Goal: Transaction & Acquisition: Purchase product/service

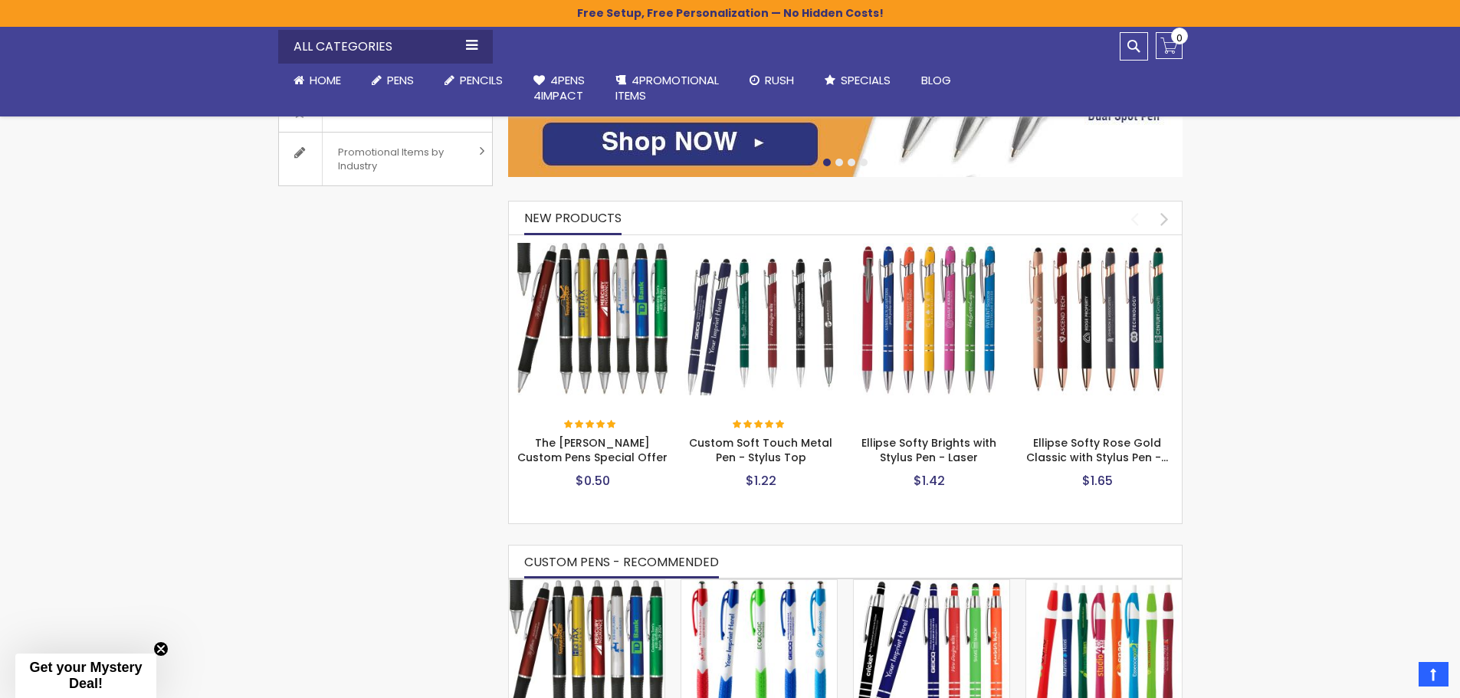
scroll to position [536, 0]
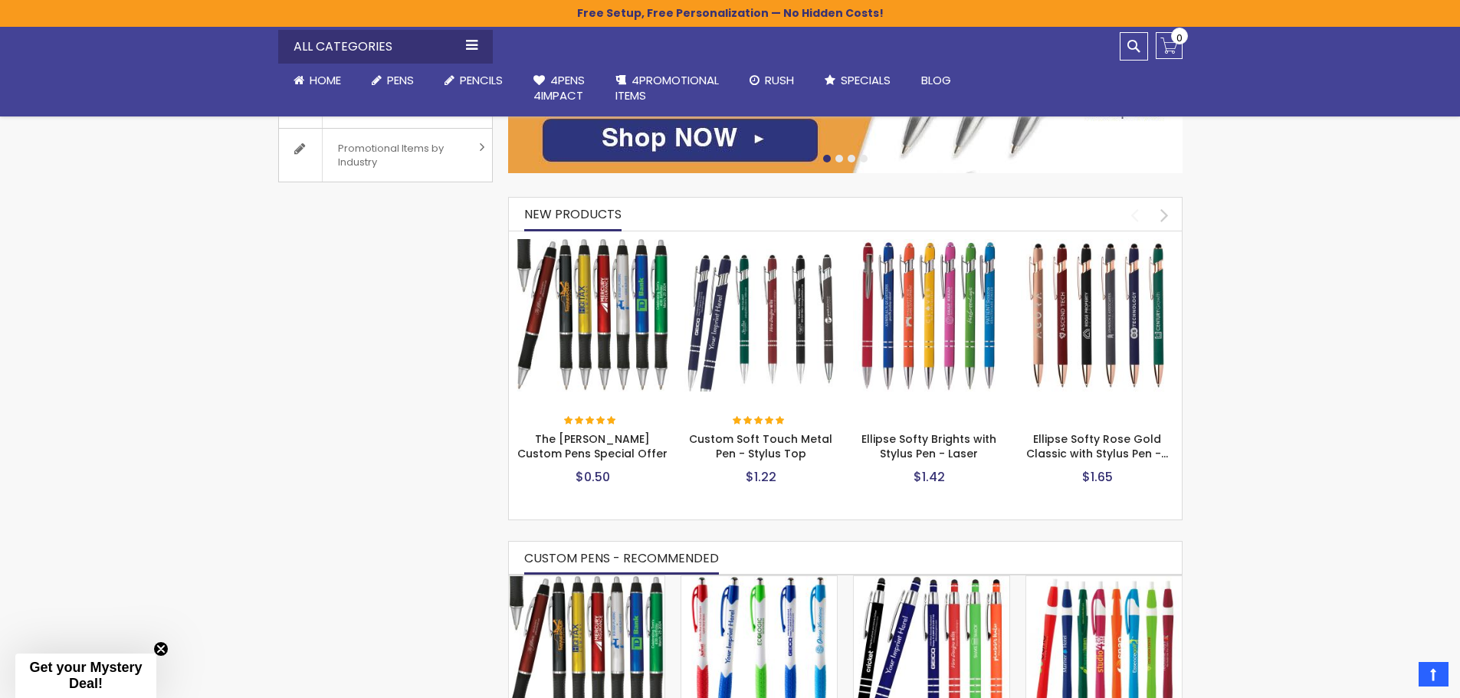
click at [783, 300] on img at bounding box center [760, 315] width 153 height 153
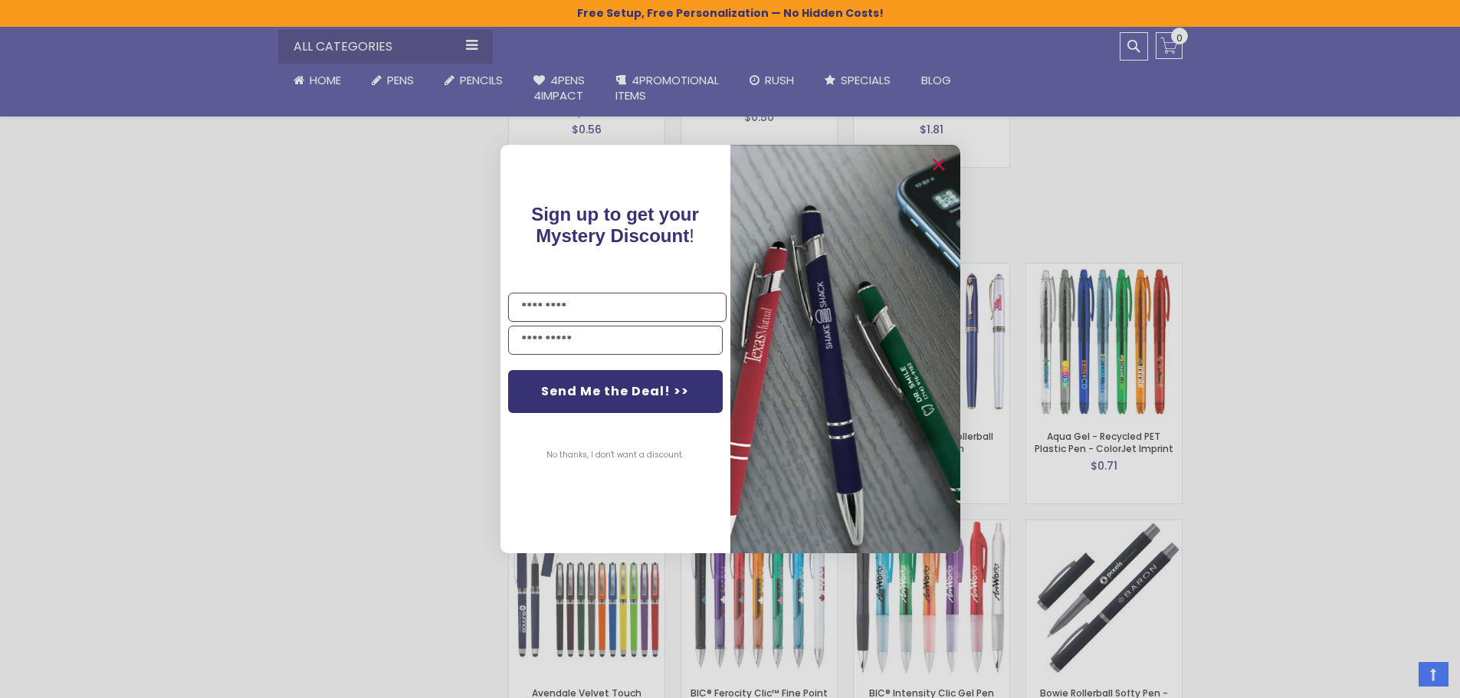
scroll to position [2222, 0]
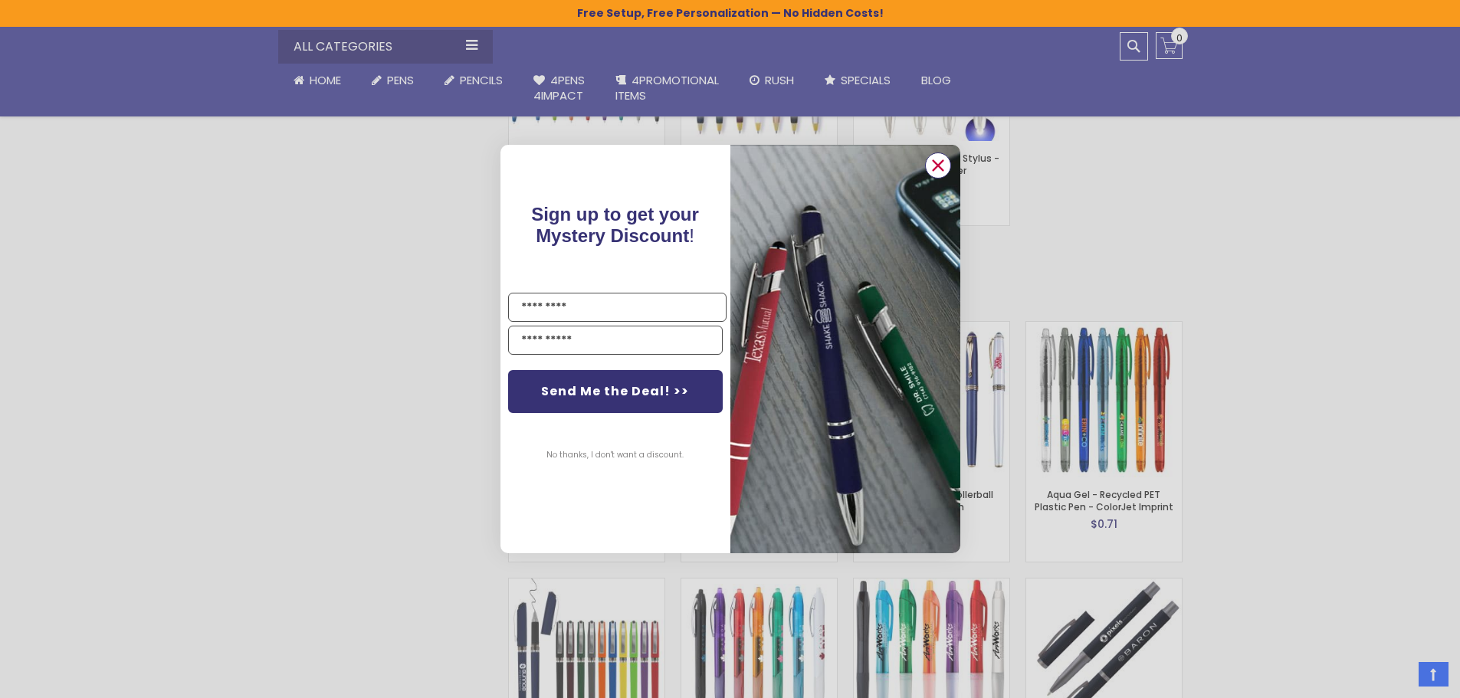
click at [939, 169] on circle "Close dialog" at bounding box center [937, 165] width 23 height 23
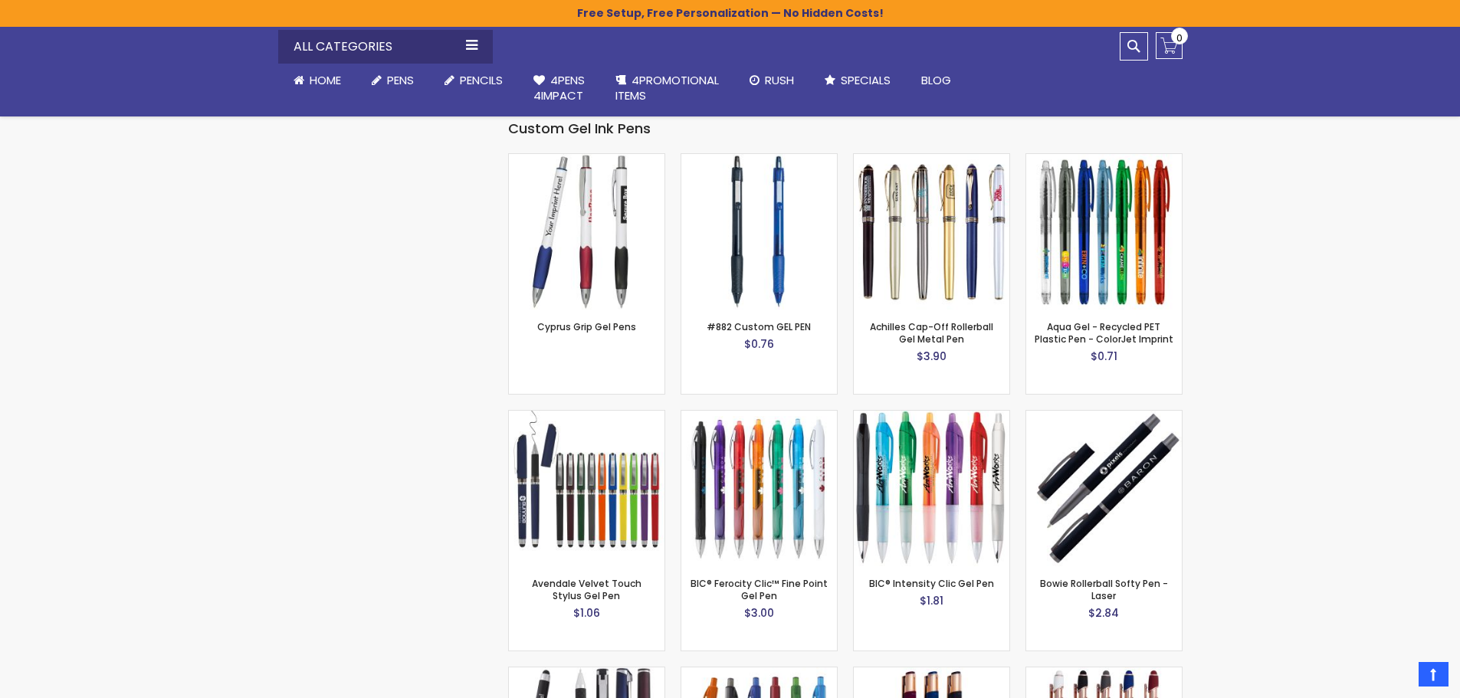
scroll to position [2299, 0]
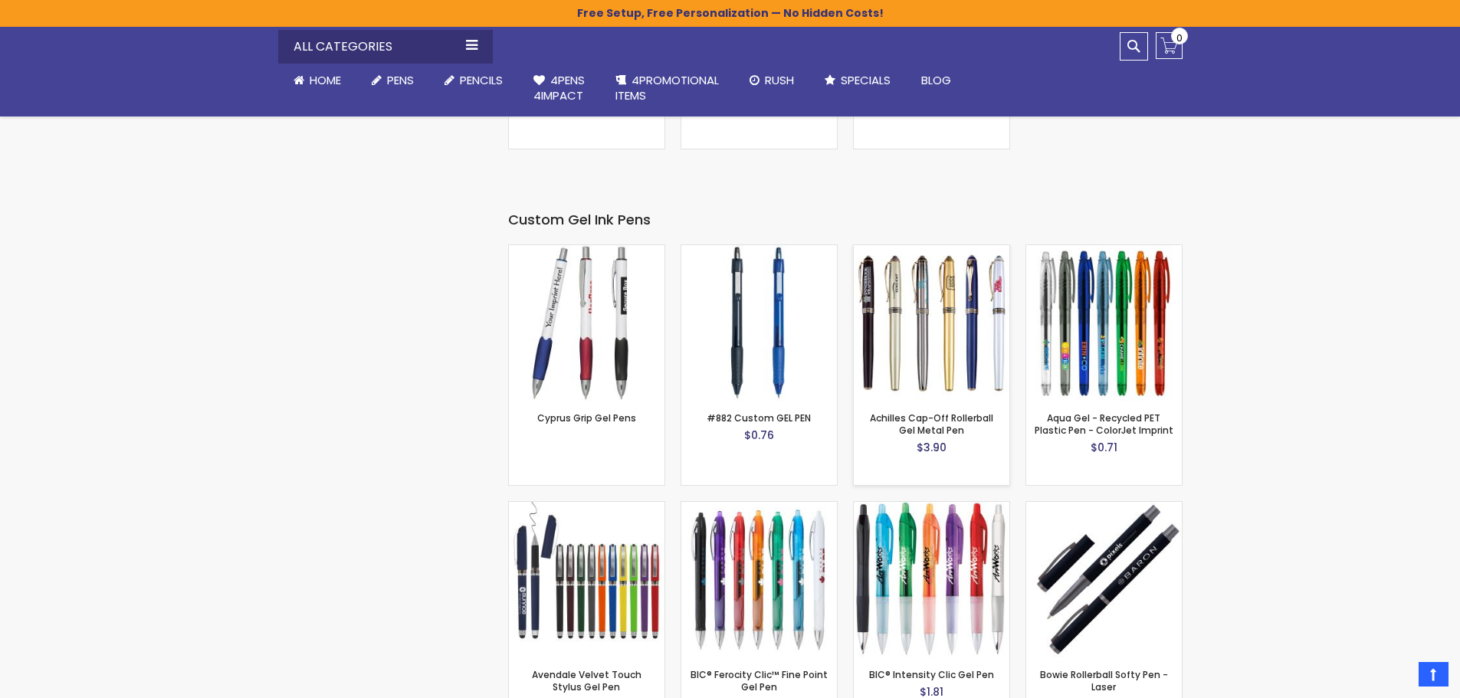
click at [957, 297] on img at bounding box center [932, 323] width 156 height 156
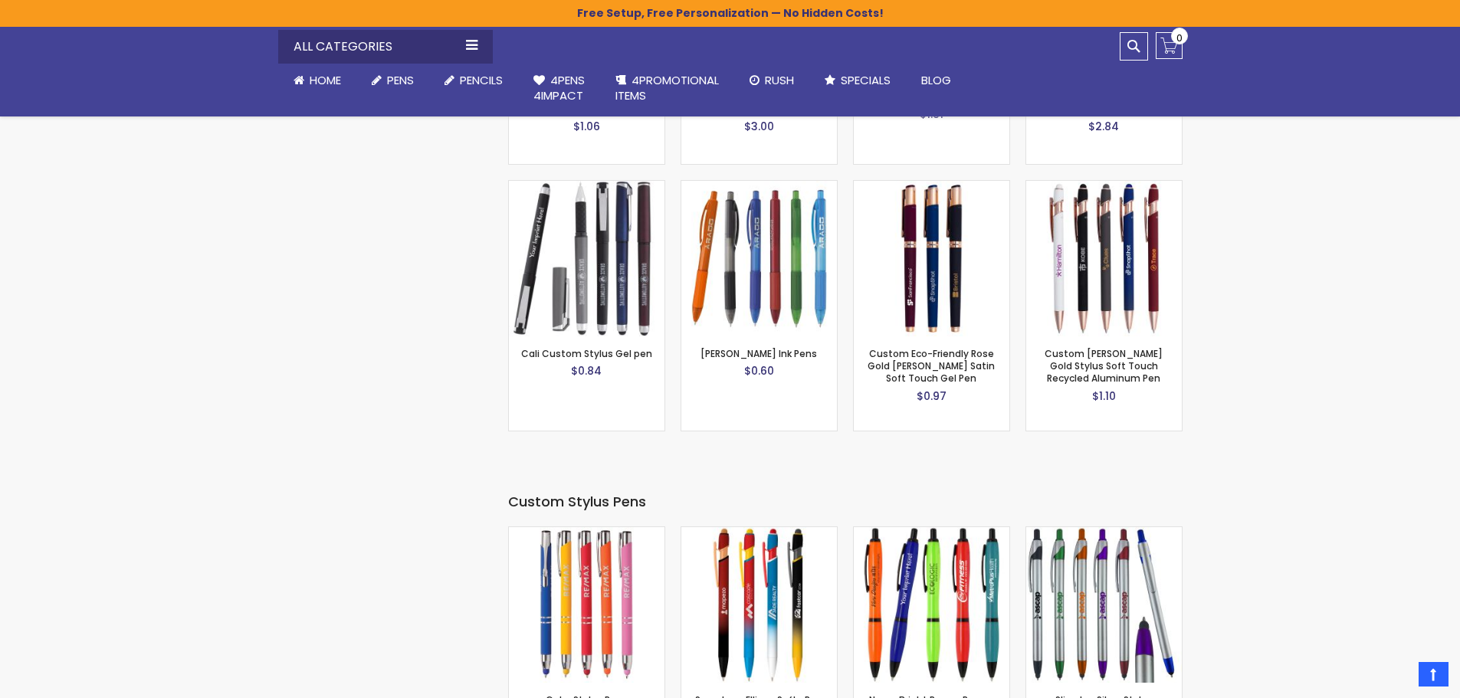
scroll to position [3065, 0]
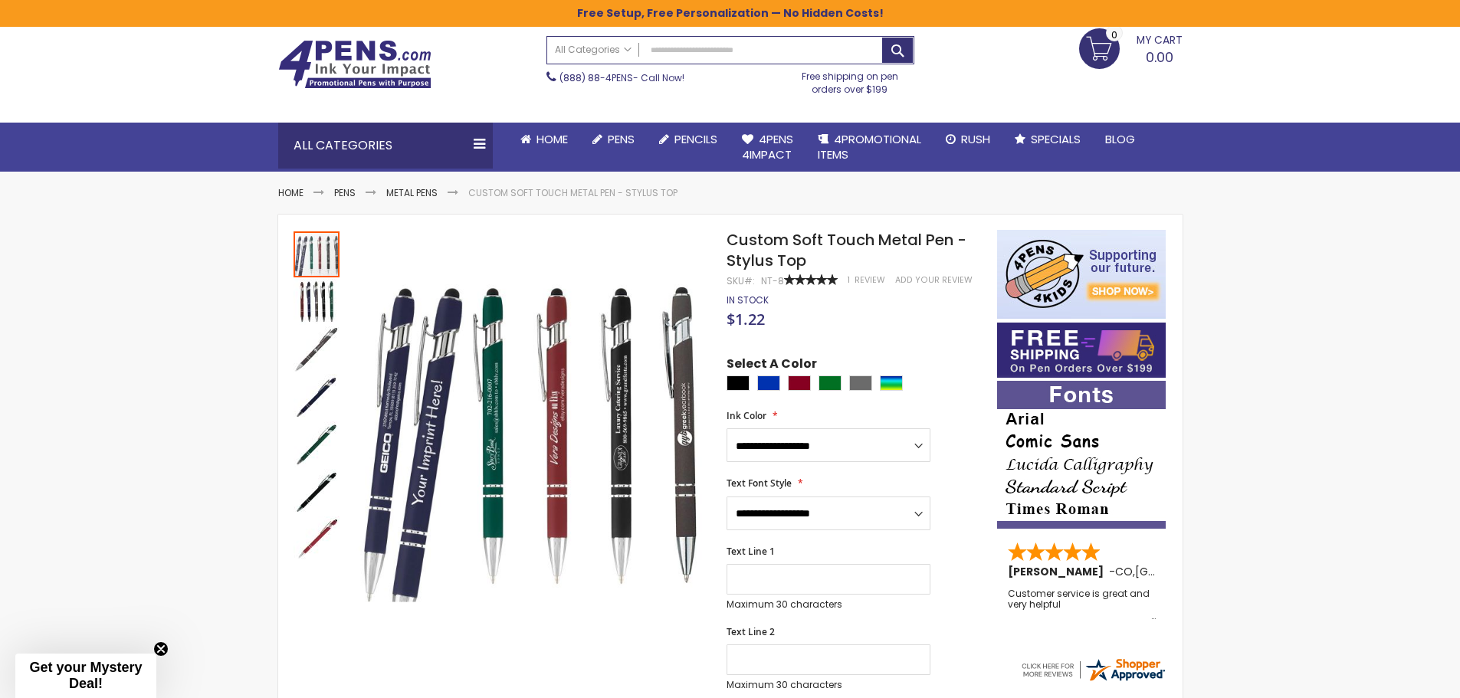
scroll to position [77, 0]
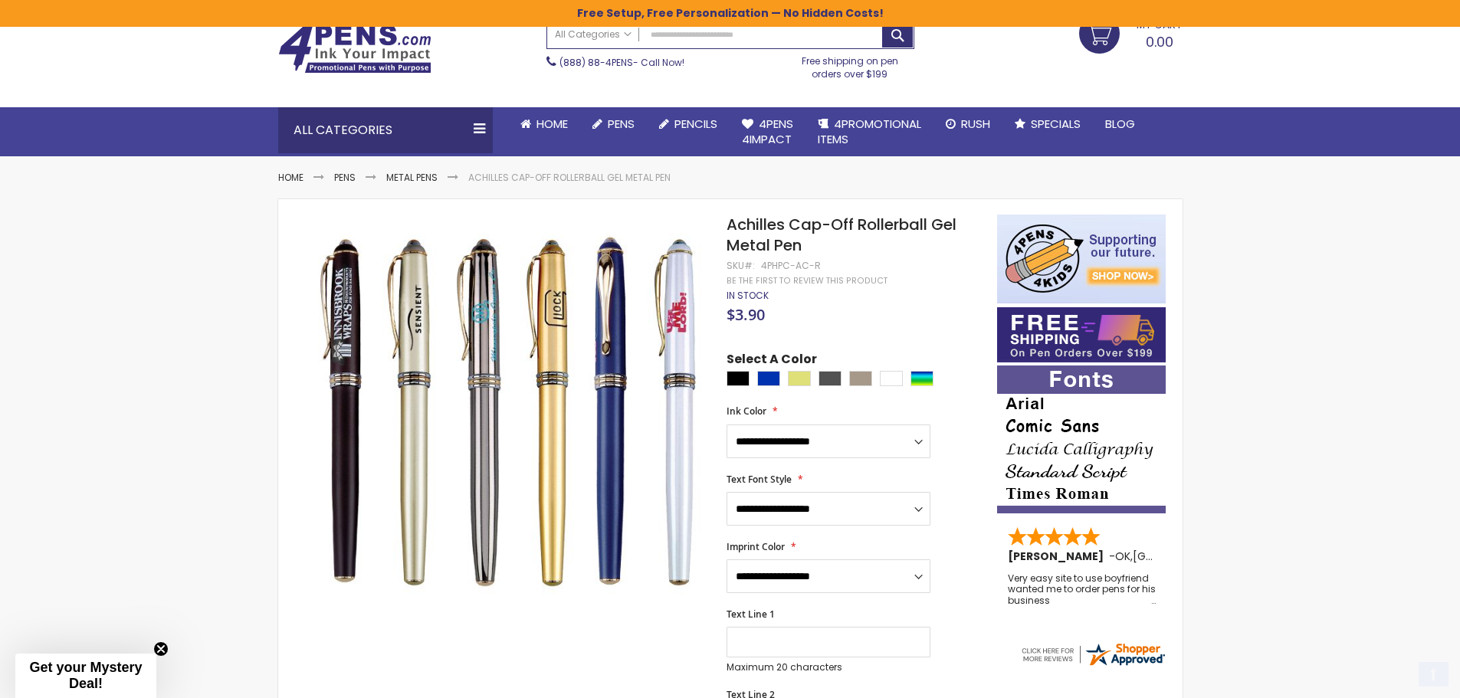
scroll to position [153, 0]
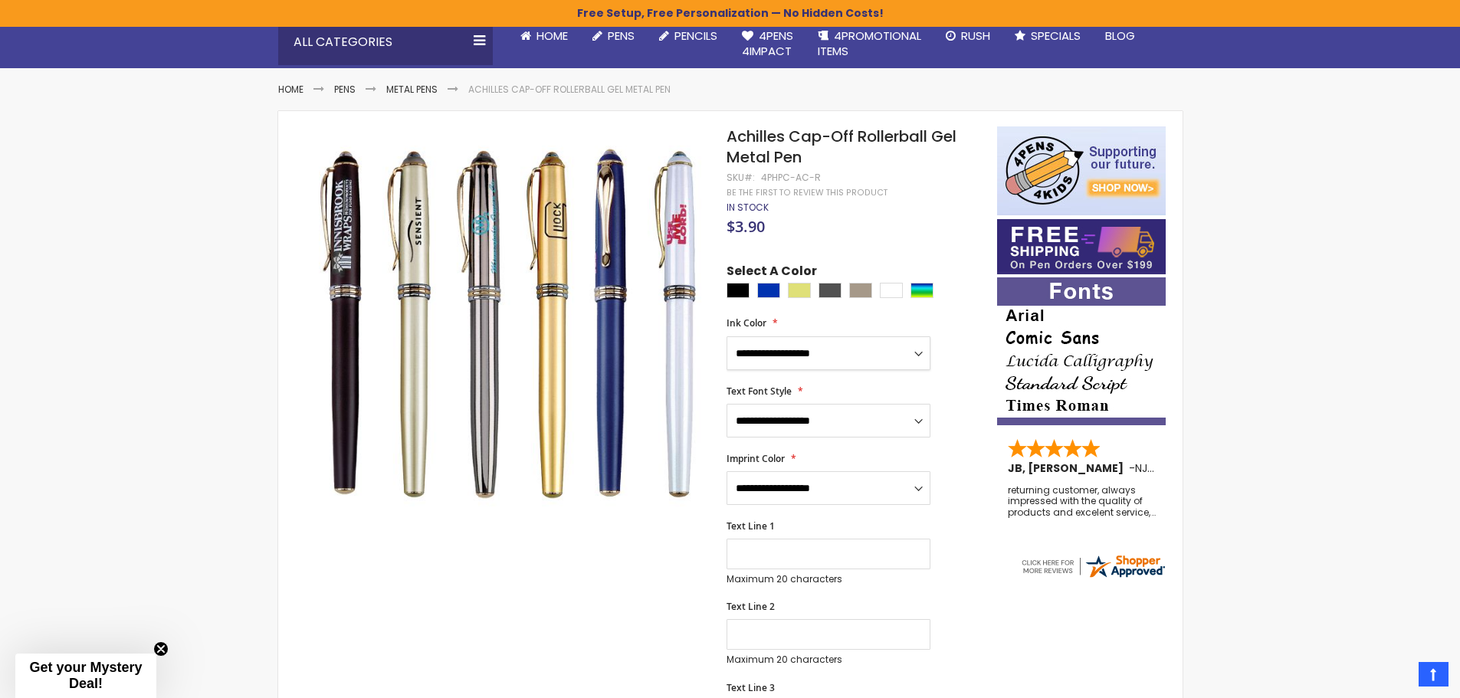
click at [923, 339] on select "**********" at bounding box center [828, 353] width 204 height 34
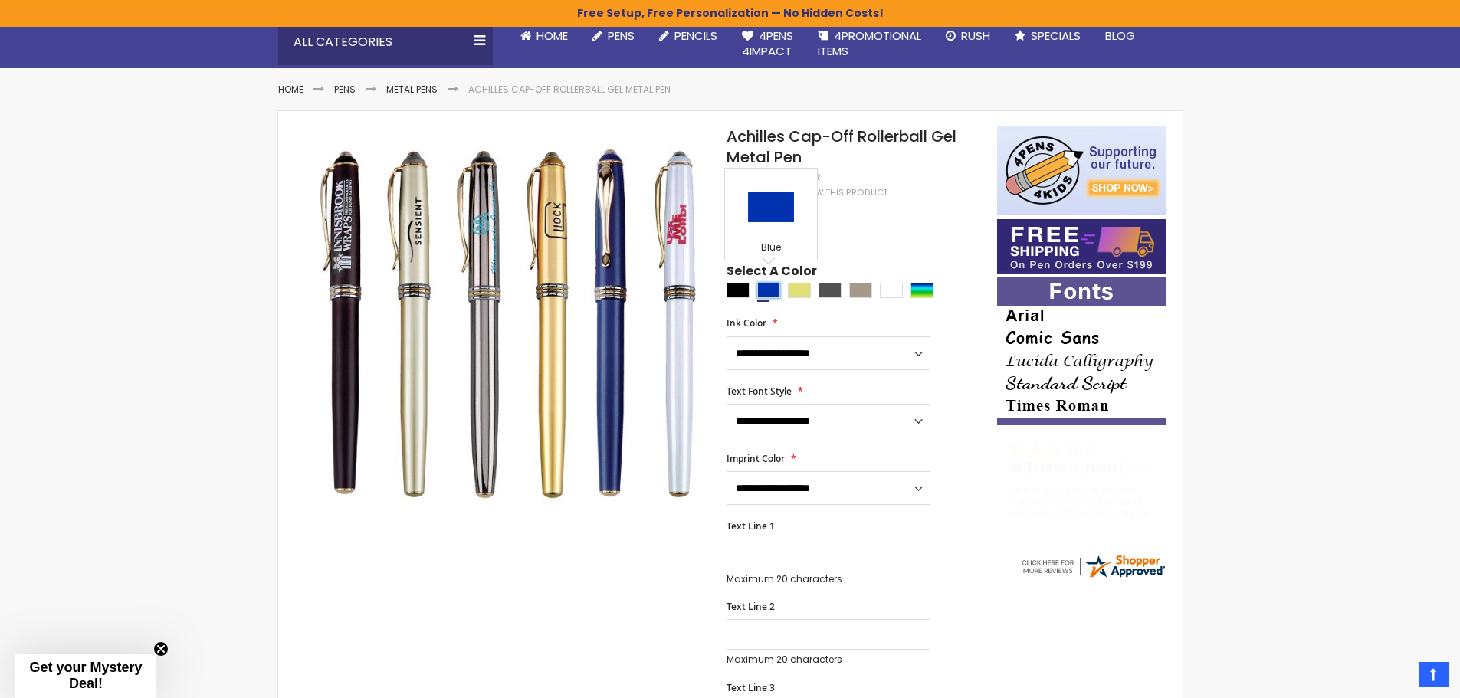
click at [766, 283] on div "Blue" at bounding box center [768, 290] width 23 height 15
type input "****"
